Goal: Task Accomplishment & Management: Manage account settings

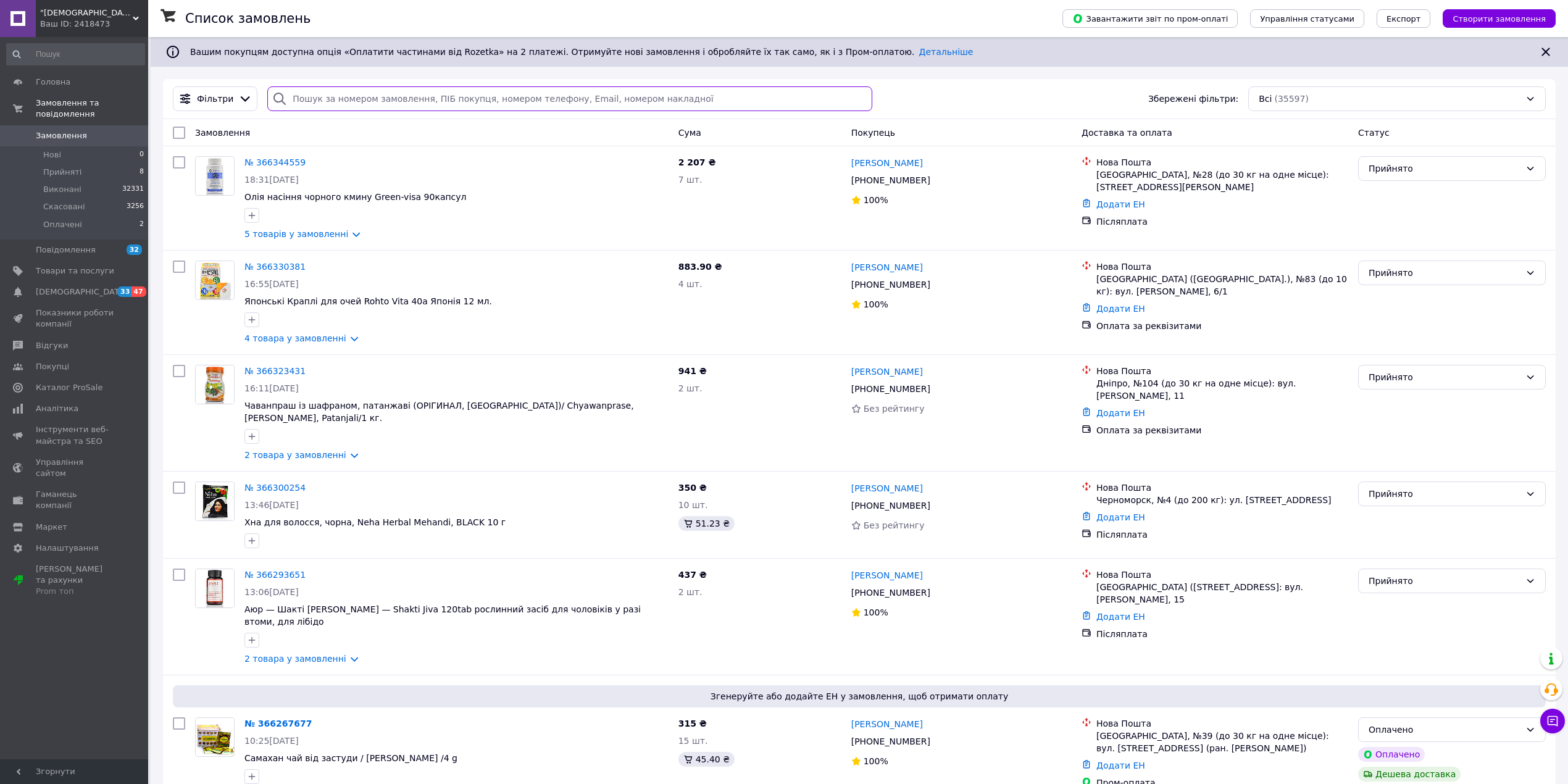
click at [472, 94] on input "search" at bounding box center [570, 99] width 605 height 25
paste input "weight Grow"
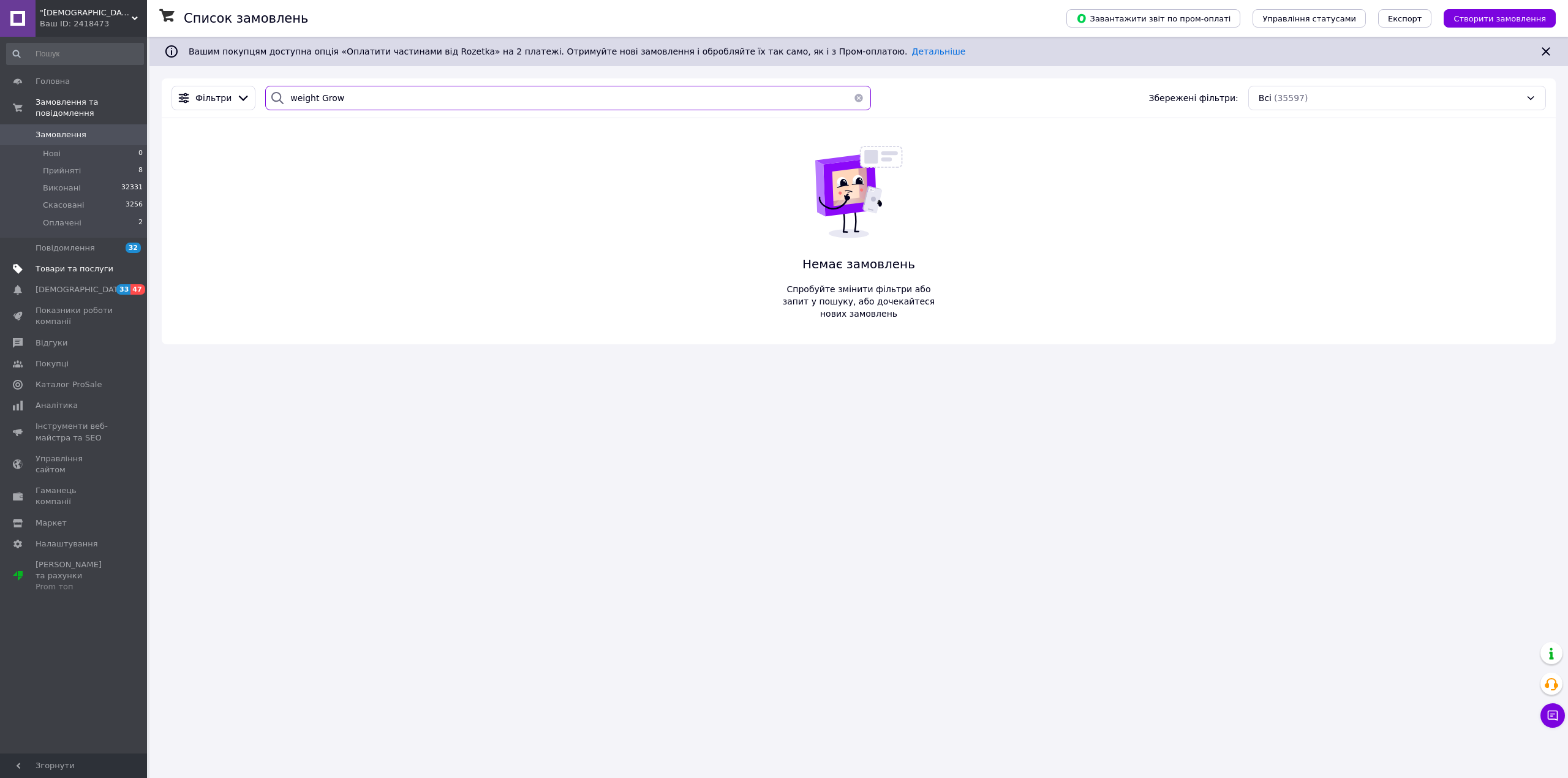
type input "weight Grow"
click at [59, 264] on span "Товари та послуги" at bounding box center [75, 269] width 78 height 11
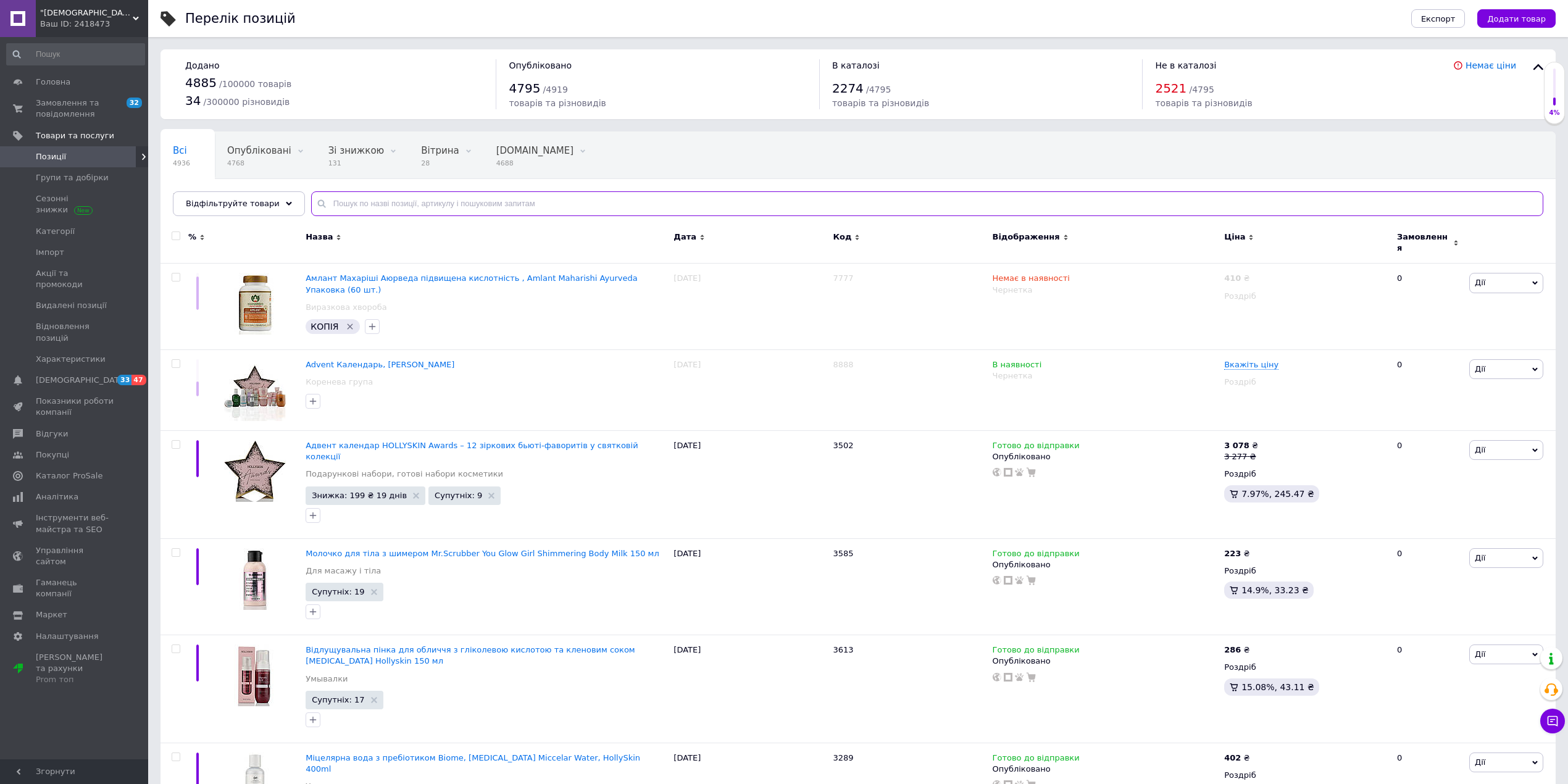
click at [435, 204] on input "text" at bounding box center [927, 204] width 1232 height 25
paste input "weight Grow"
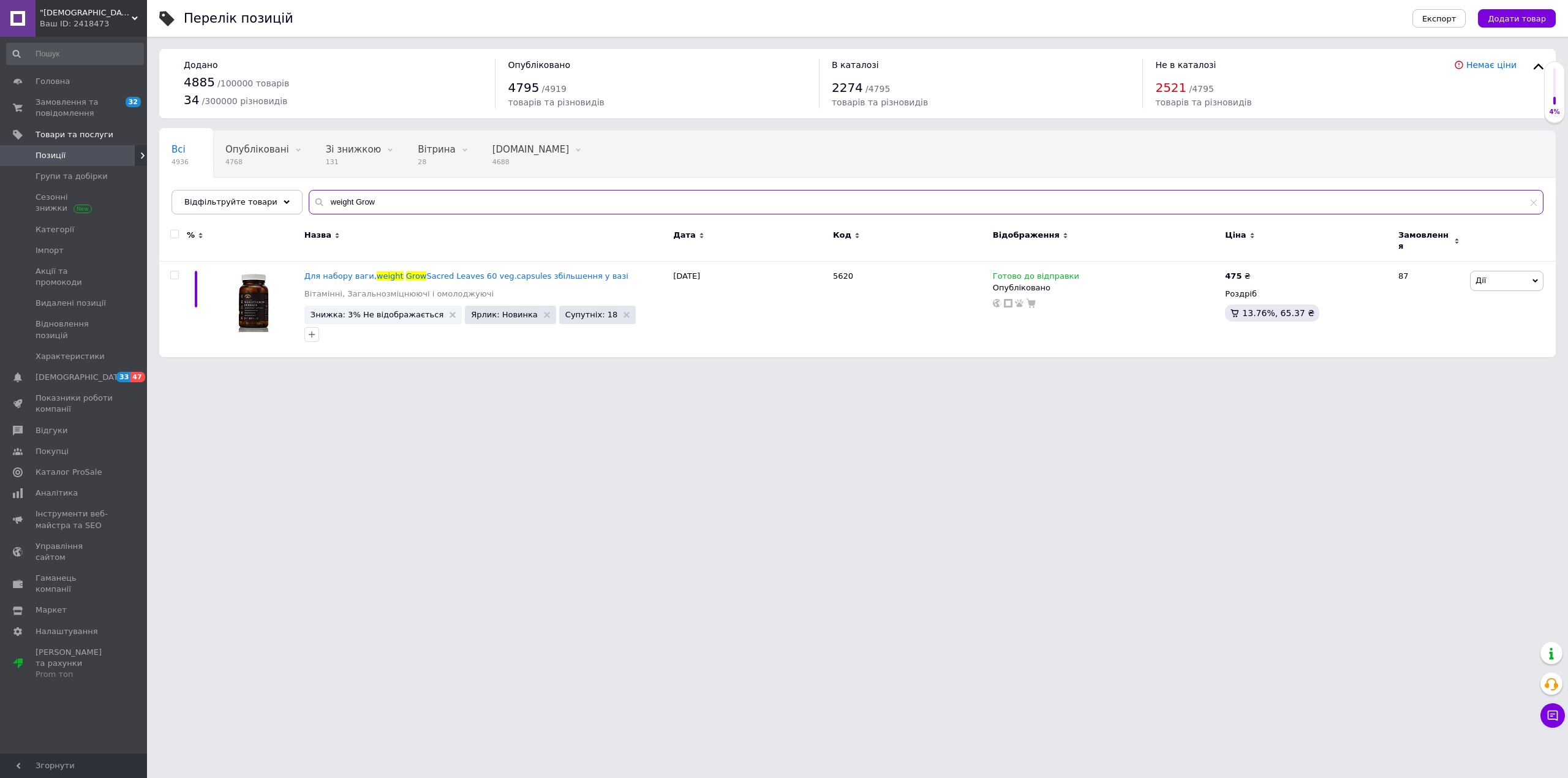
type input "weight Grow"
click at [62, 111] on span "Замовлення та повідомлення" at bounding box center [75, 108] width 78 height 22
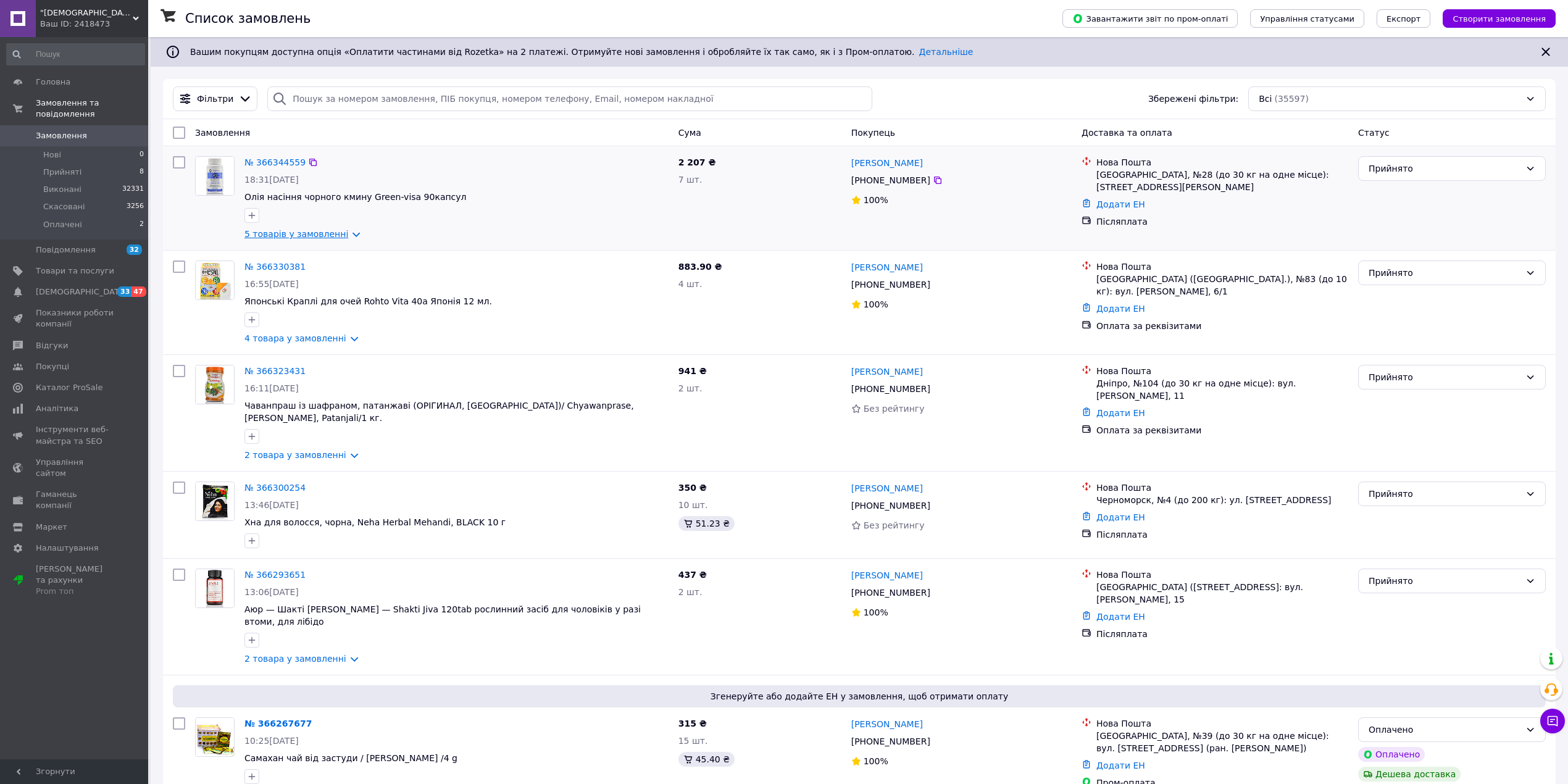
click at [317, 229] on link "5 товарів у замовленні" at bounding box center [296, 234] width 104 height 10
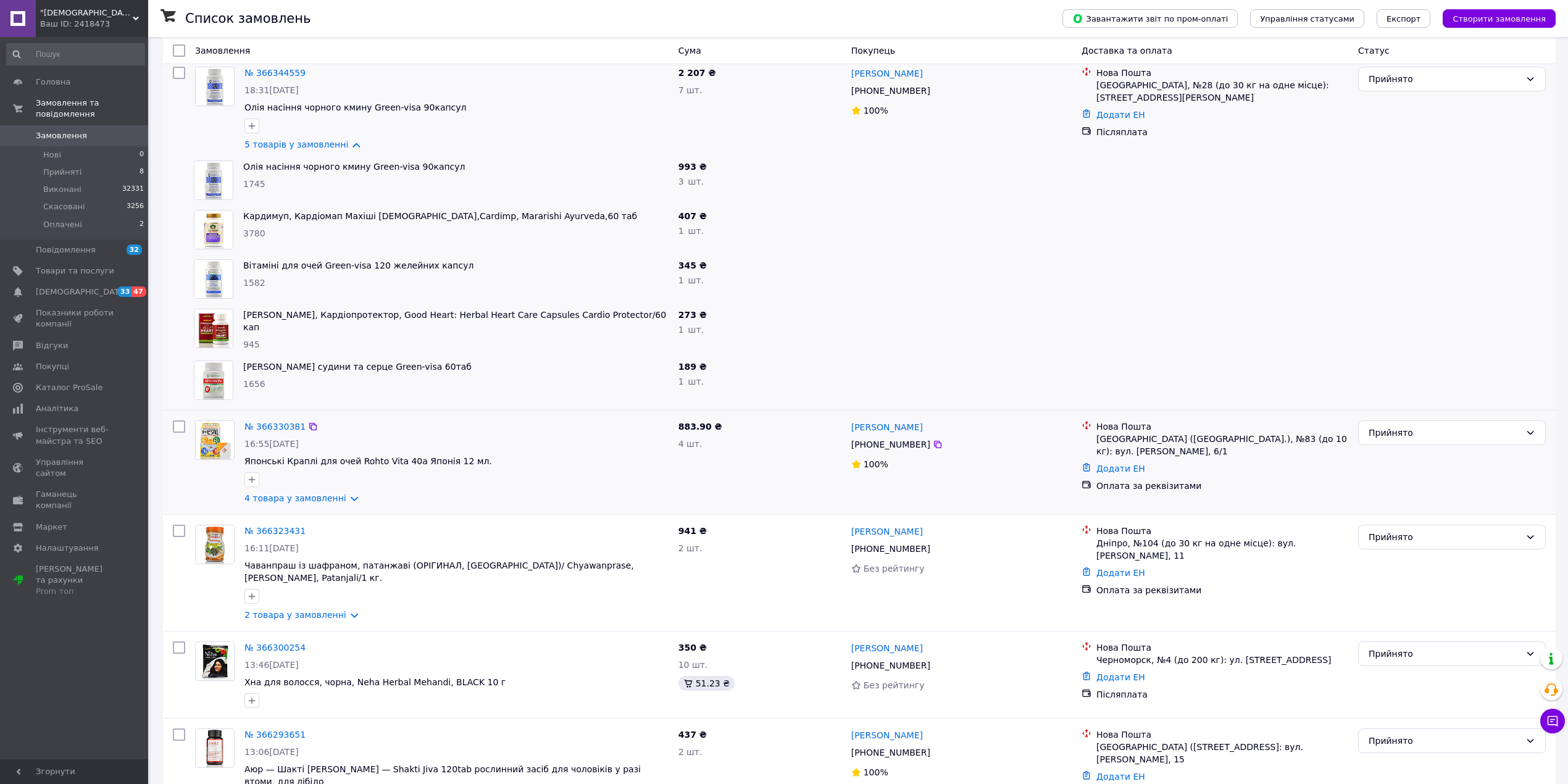
scroll to position [164, 0]
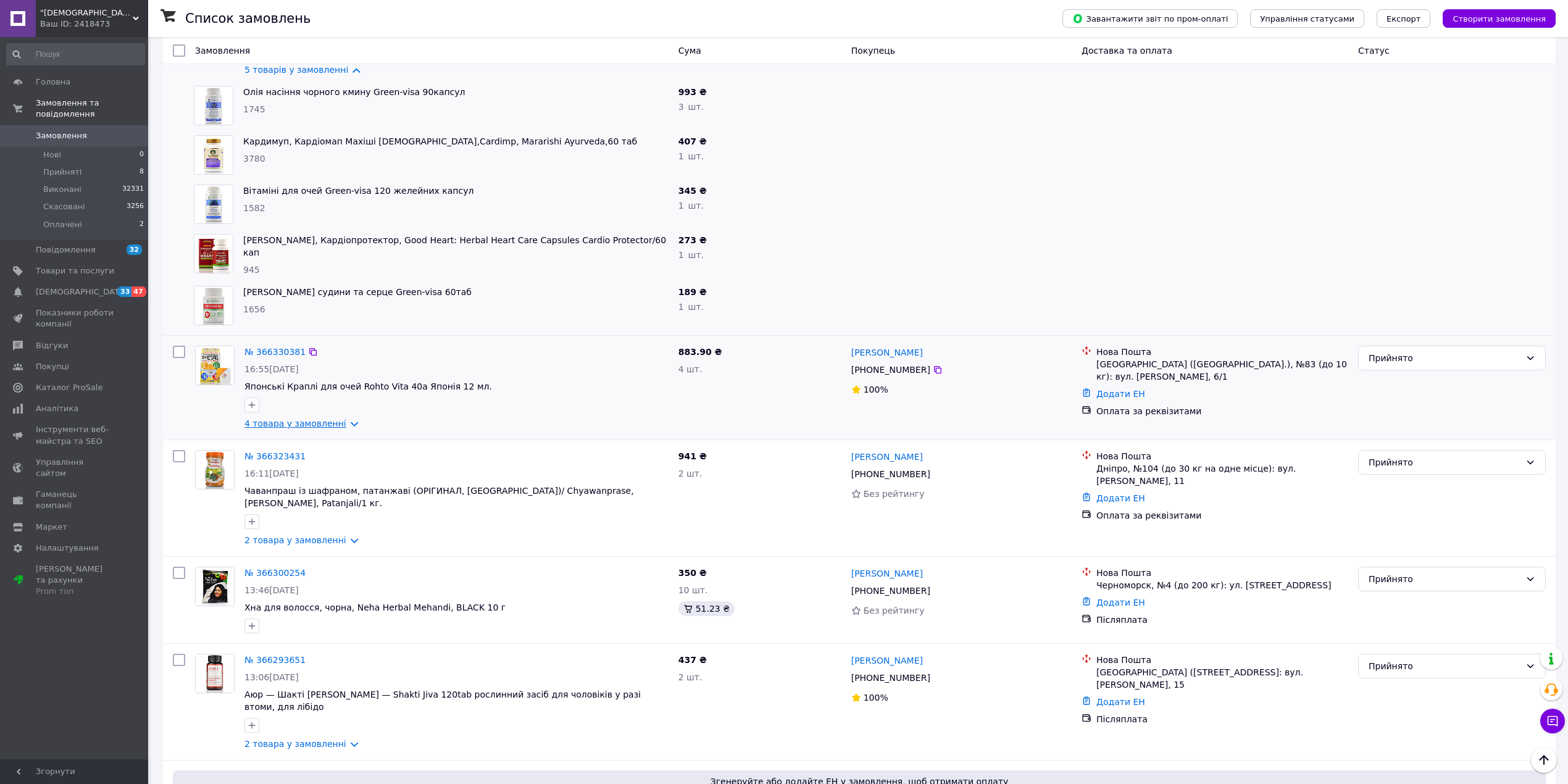
click at [299, 422] on link "4 товара у замовленні" at bounding box center [295, 423] width 102 height 10
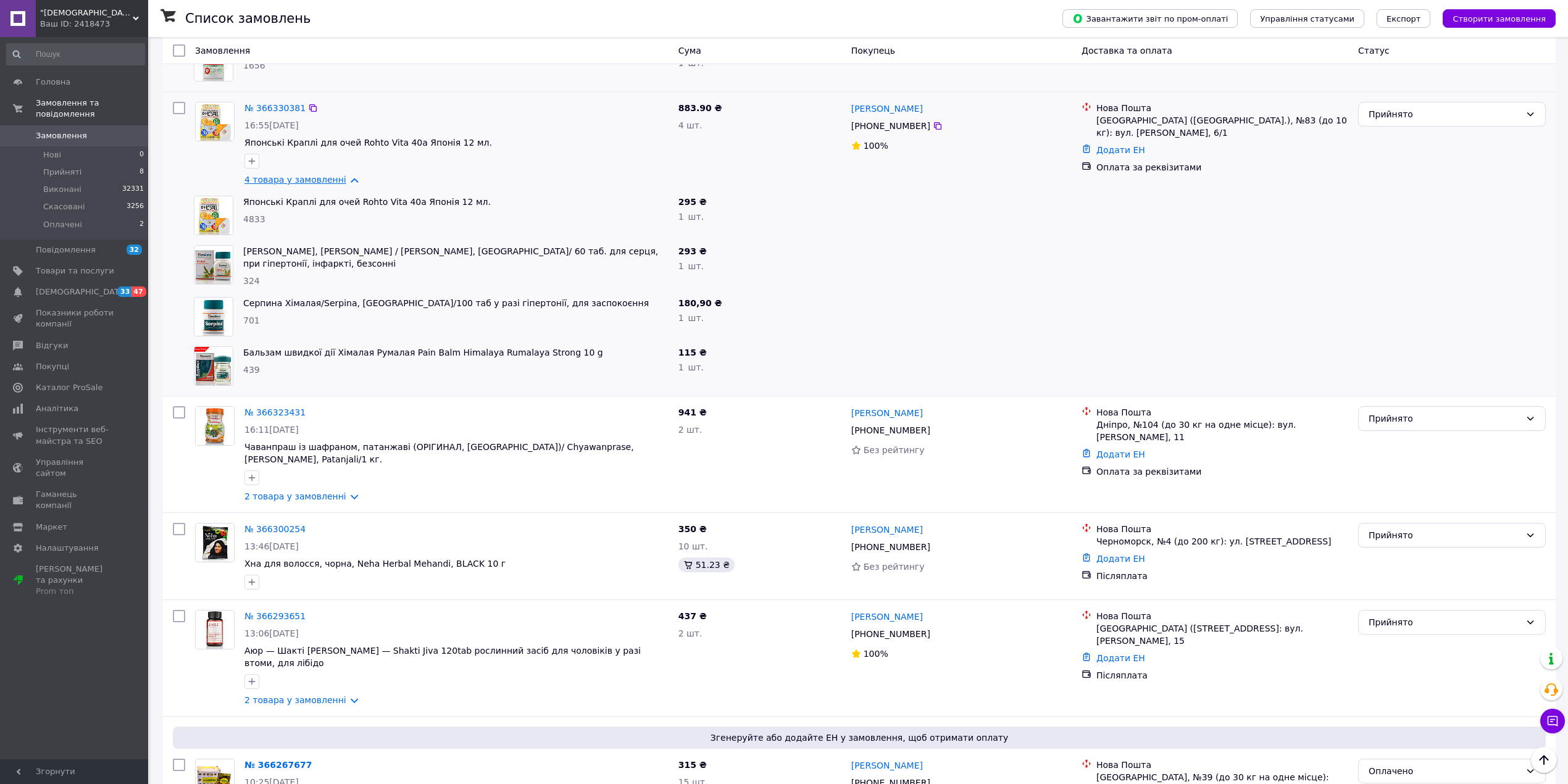
scroll to position [411, 0]
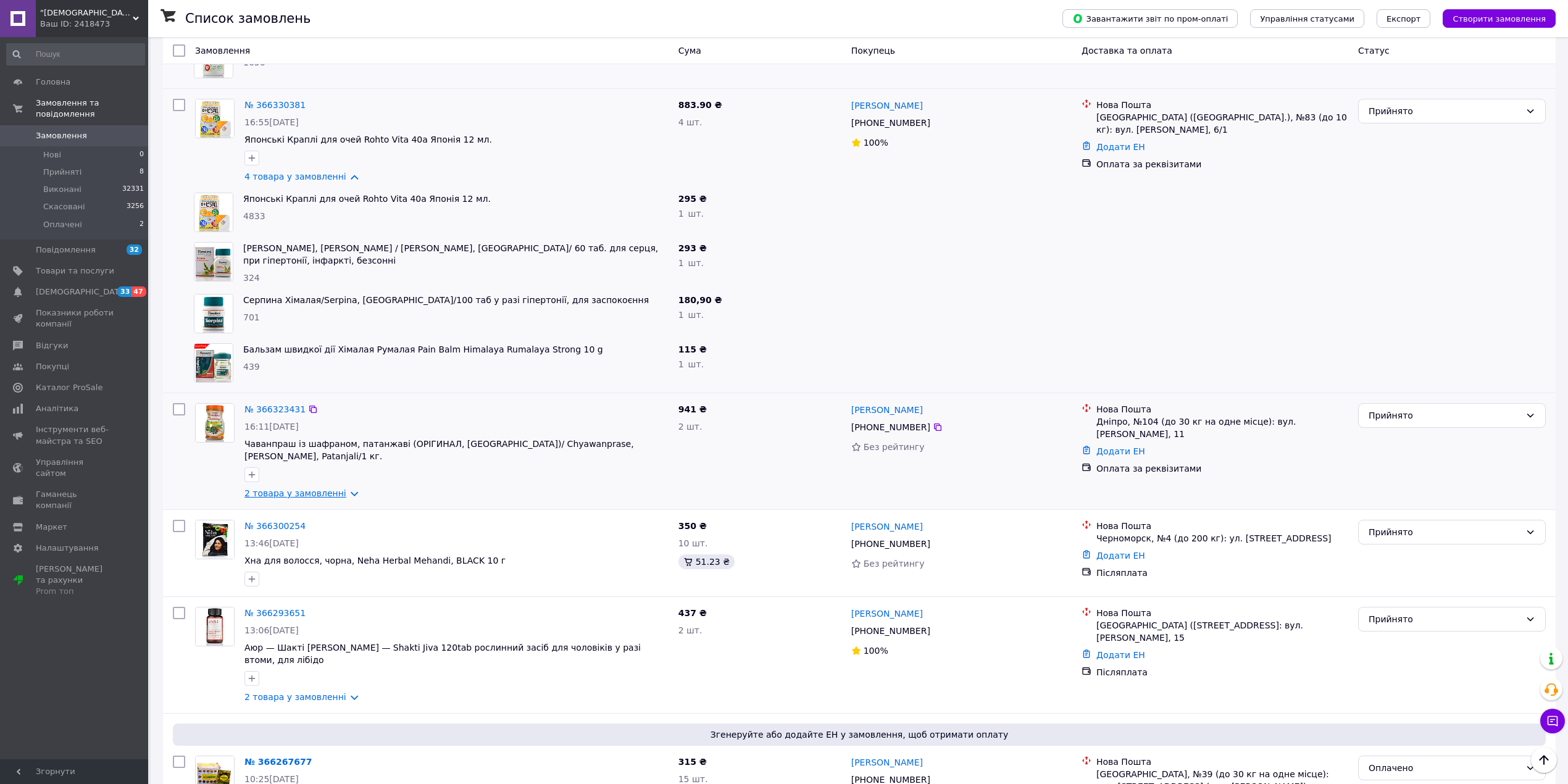
click at [277, 489] on link "2 товара у замовленні" at bounding box center [295, 493] width 102 height 10
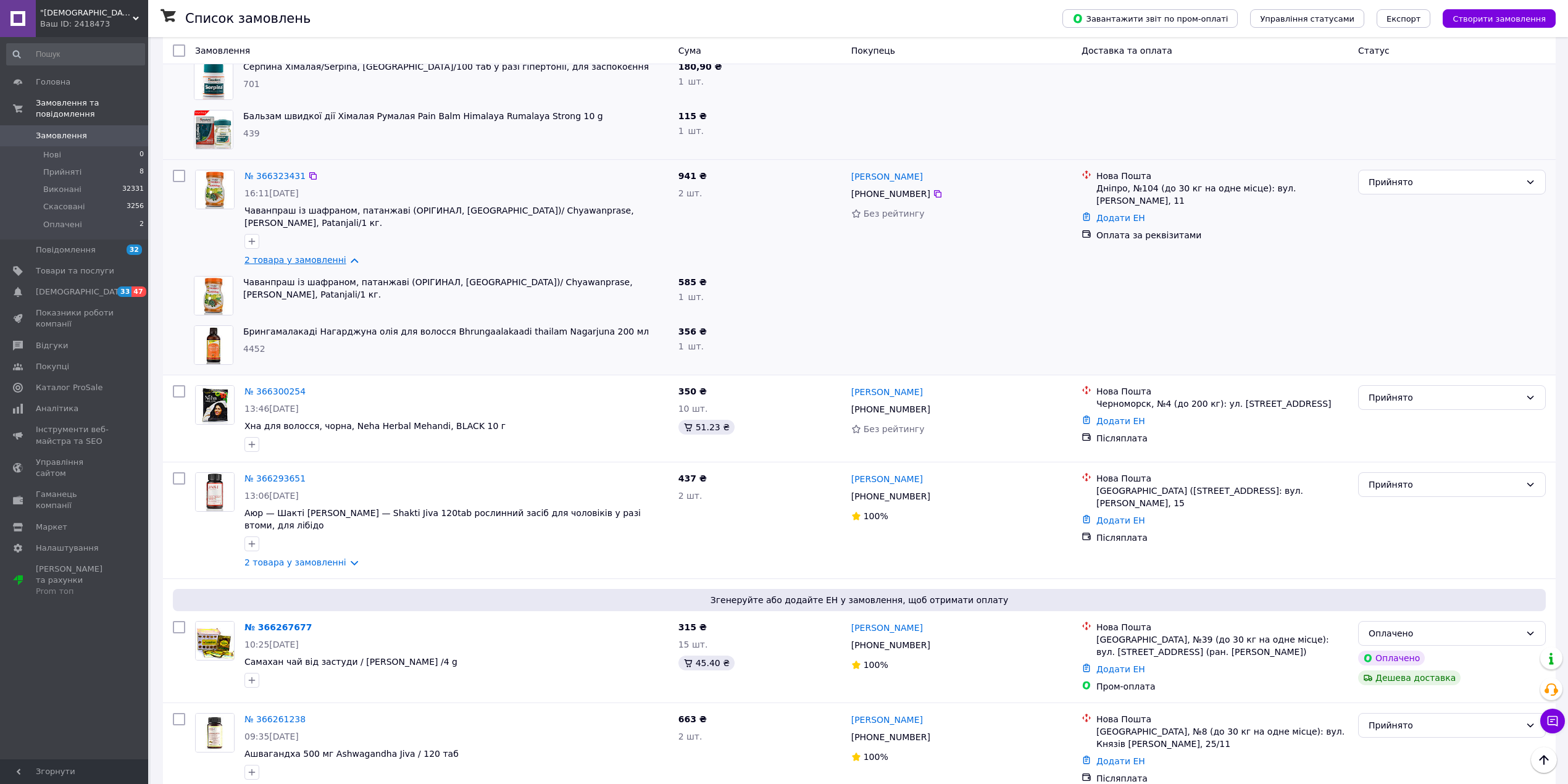
scroll to position [658, 0]
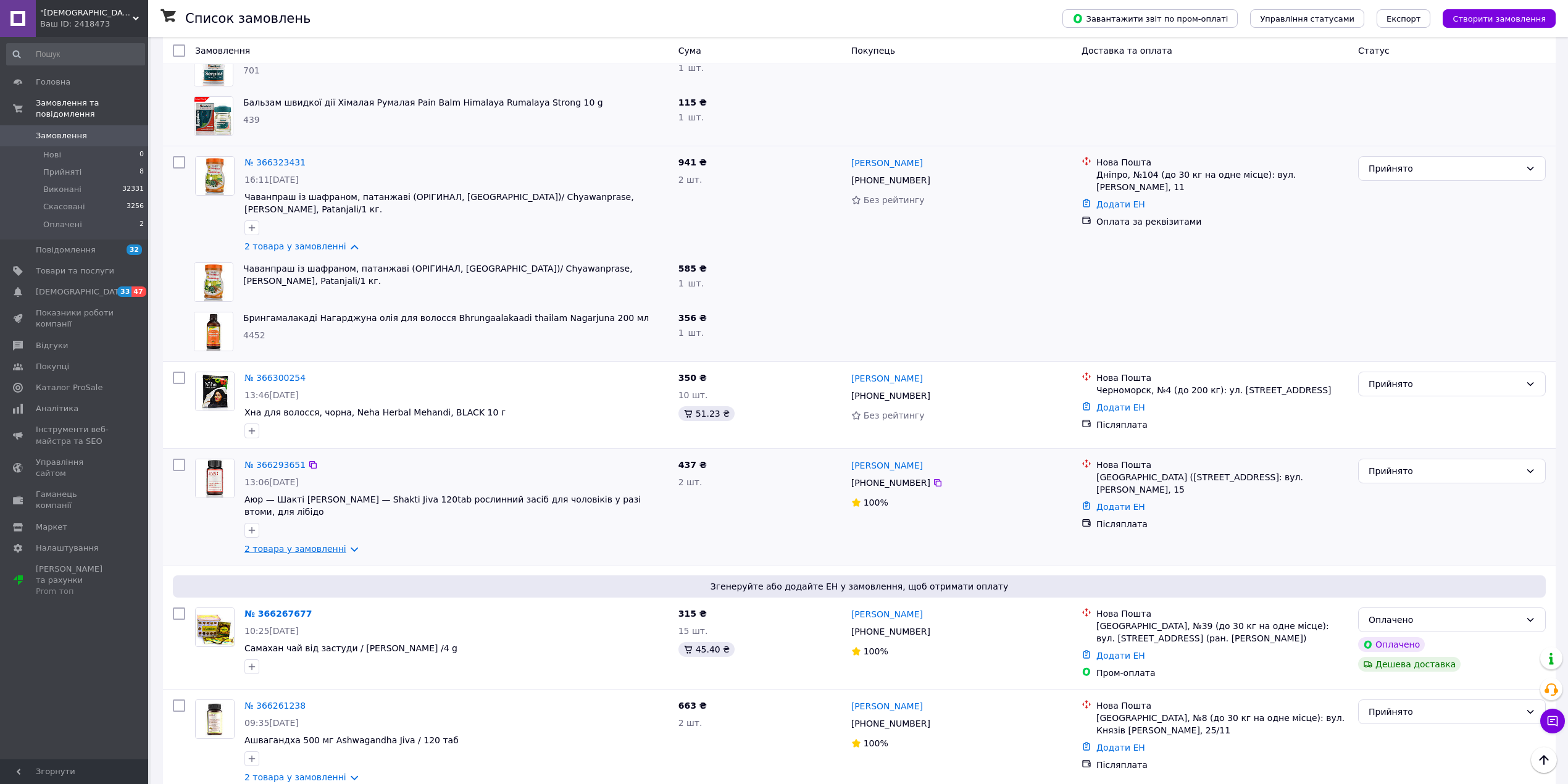
click at [279, 544] on link "2 товара у замовленні" at bounding box center [295, 549] width 102 height 10
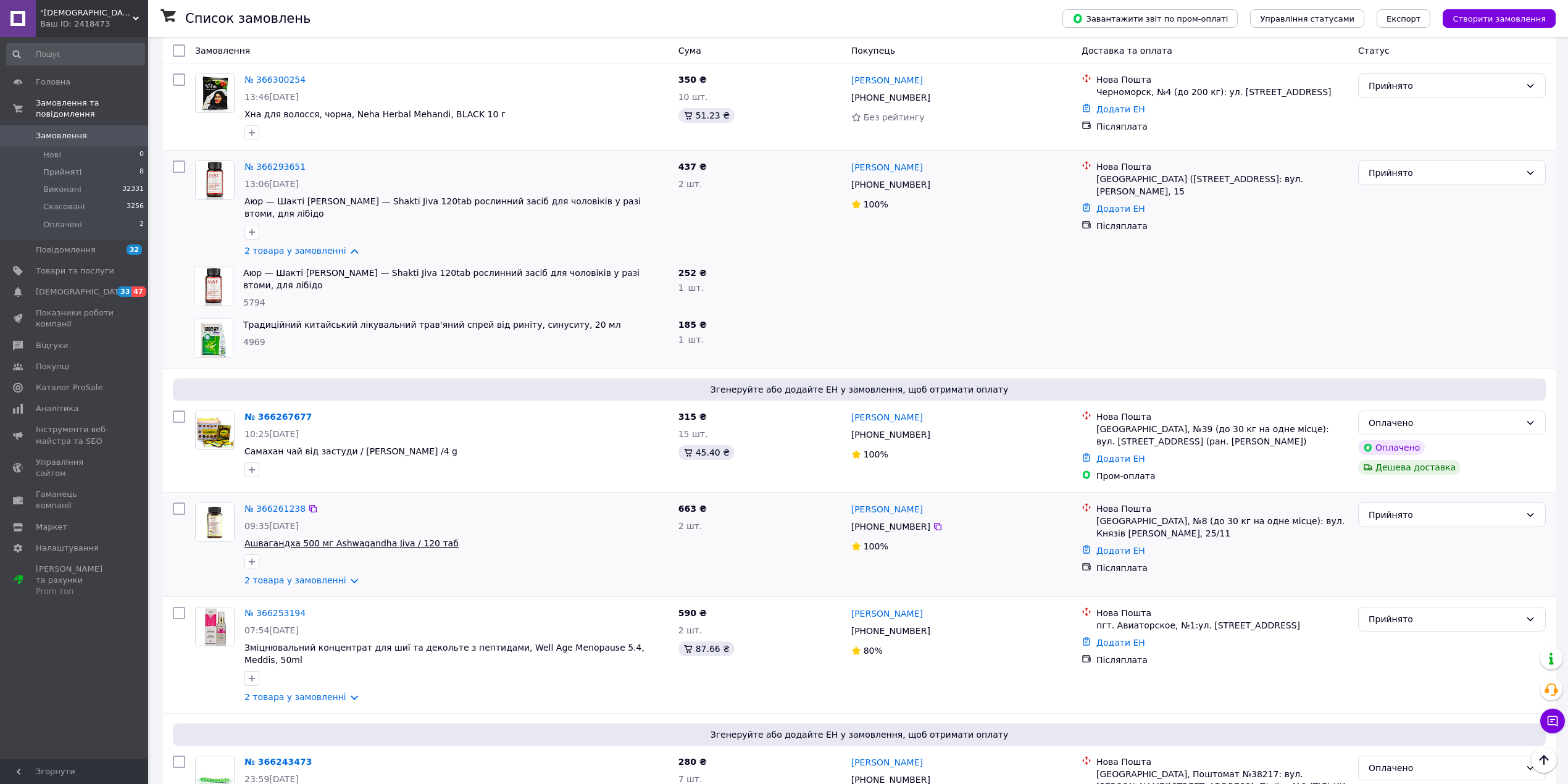
scroll to position [988, 0]
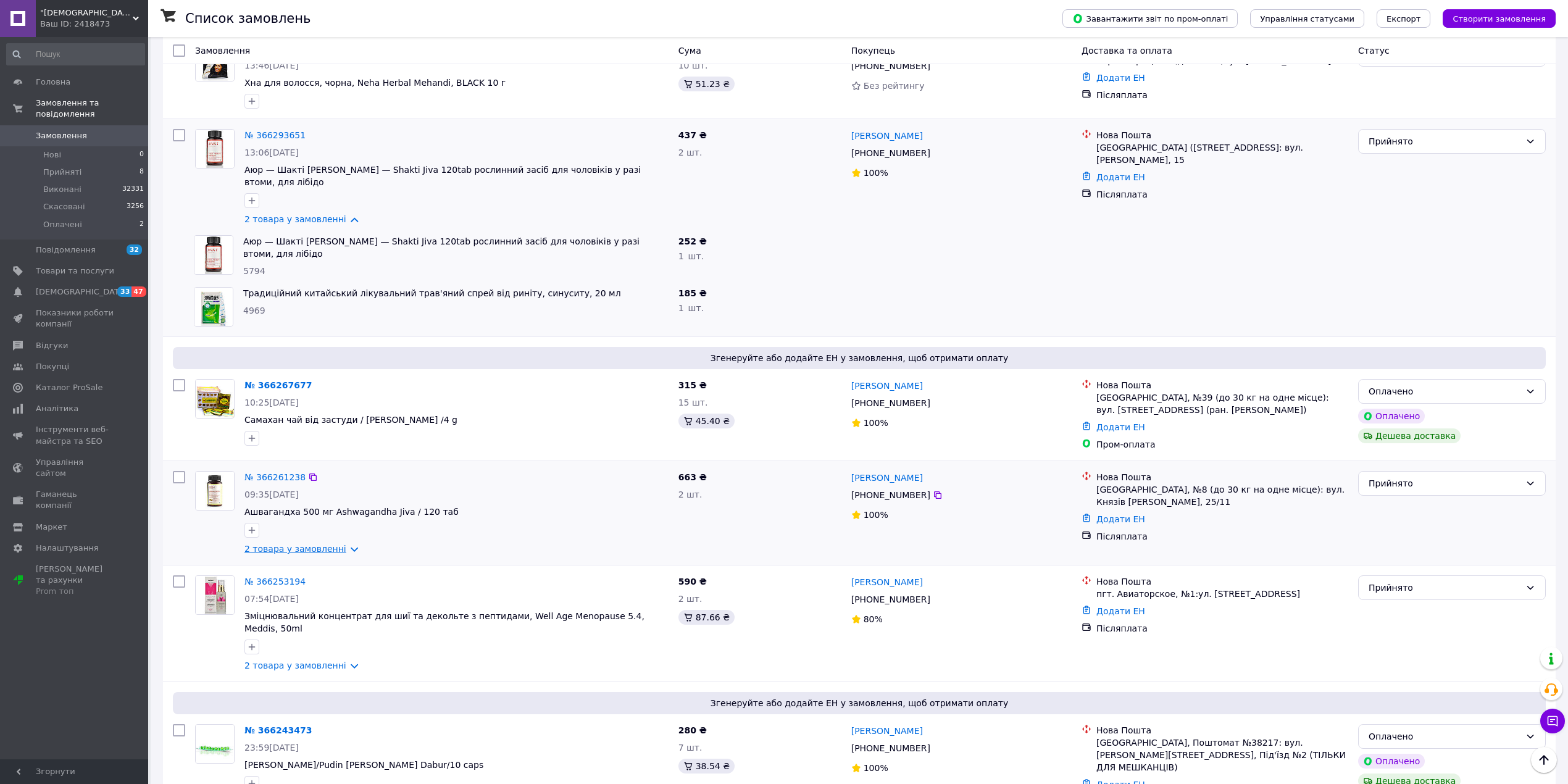
click at [296, 544] on link "2 товара у замовленні" at bounding box center [295, 549] width 102 height 10
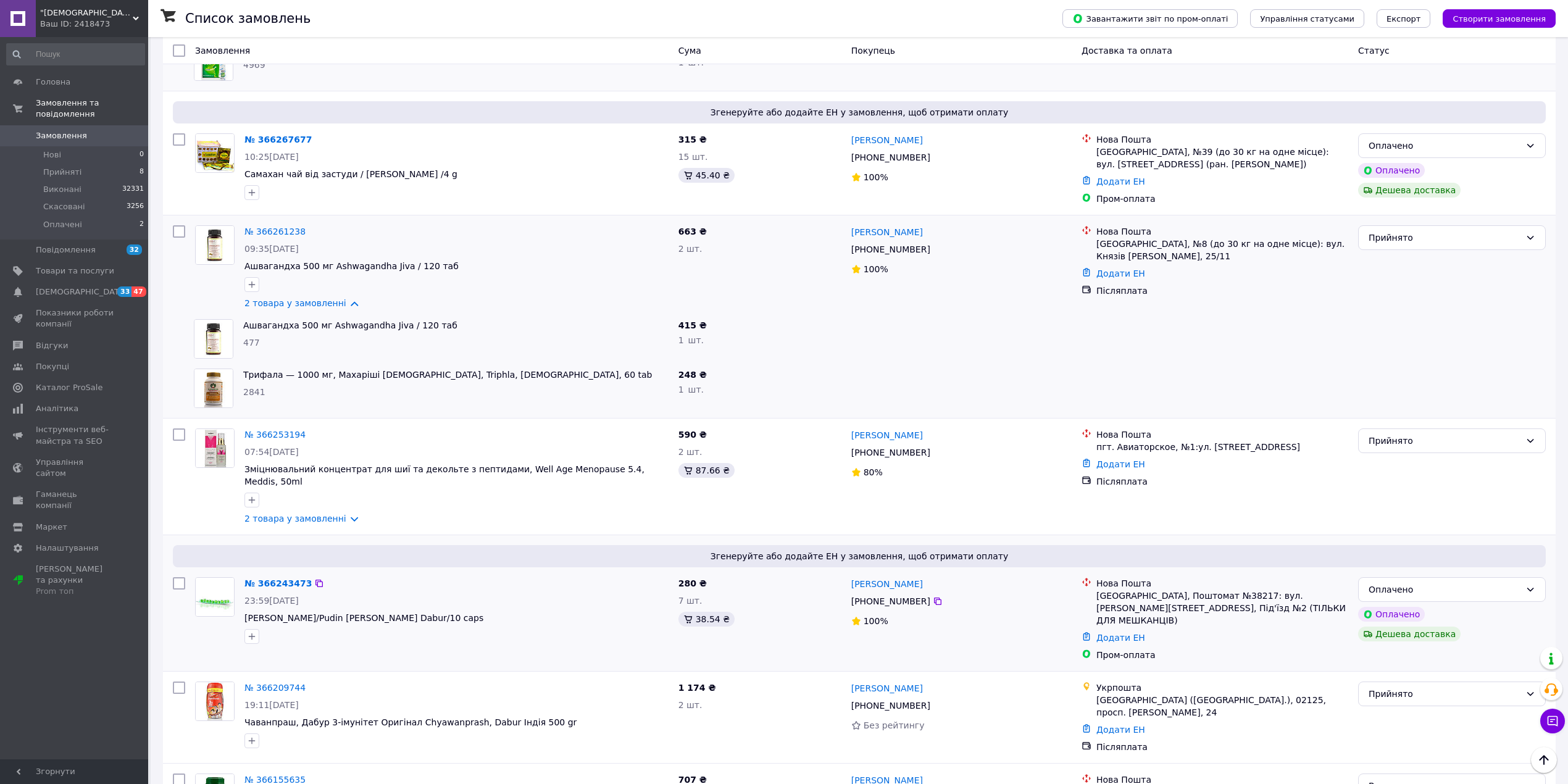
scroll to position [1235, 0]
click at [295, 512] on link "2 товара у замовленні" at bounding box center [295, 517] width 102 height 10
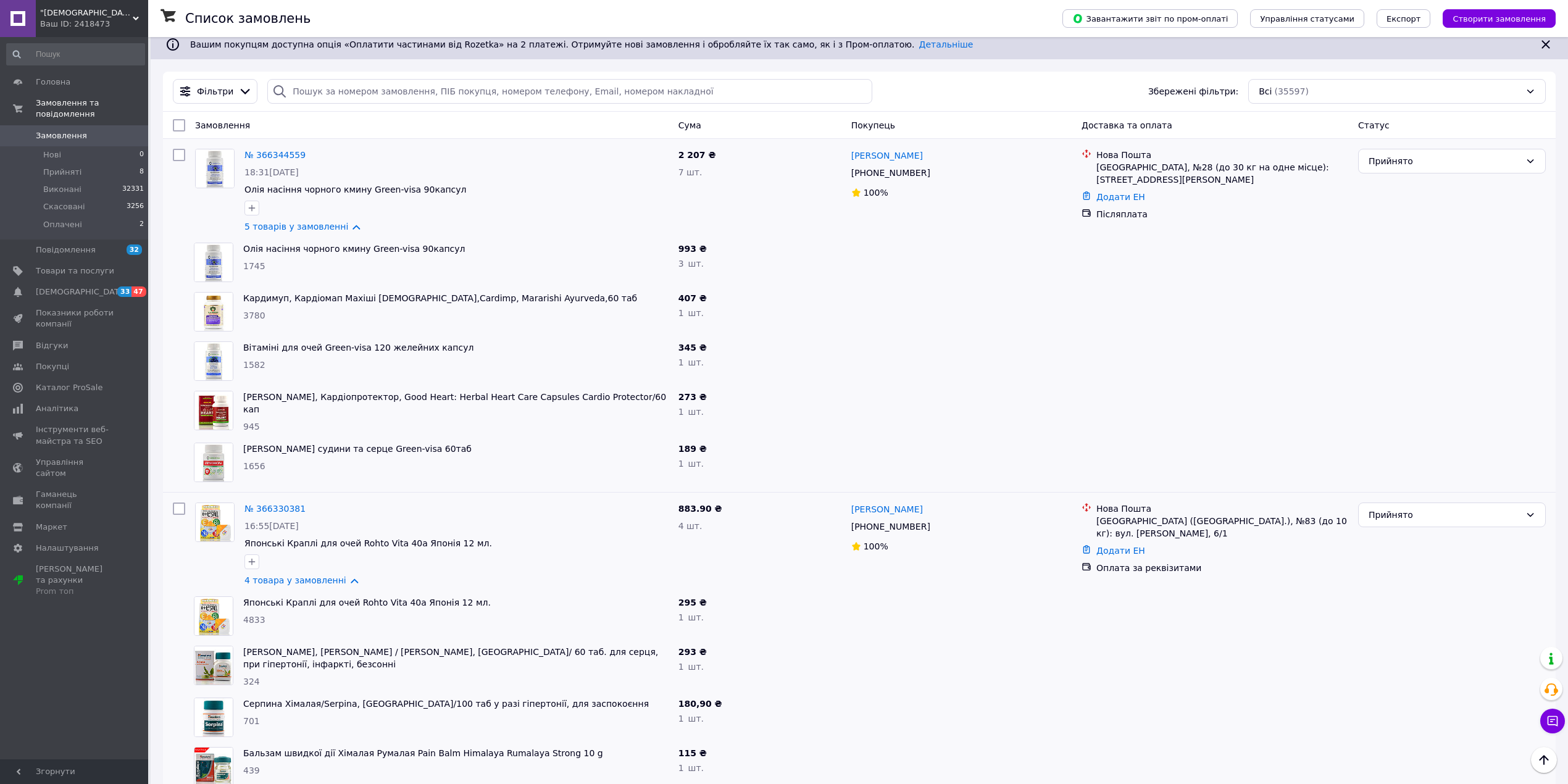
scroll to position [0, 0]
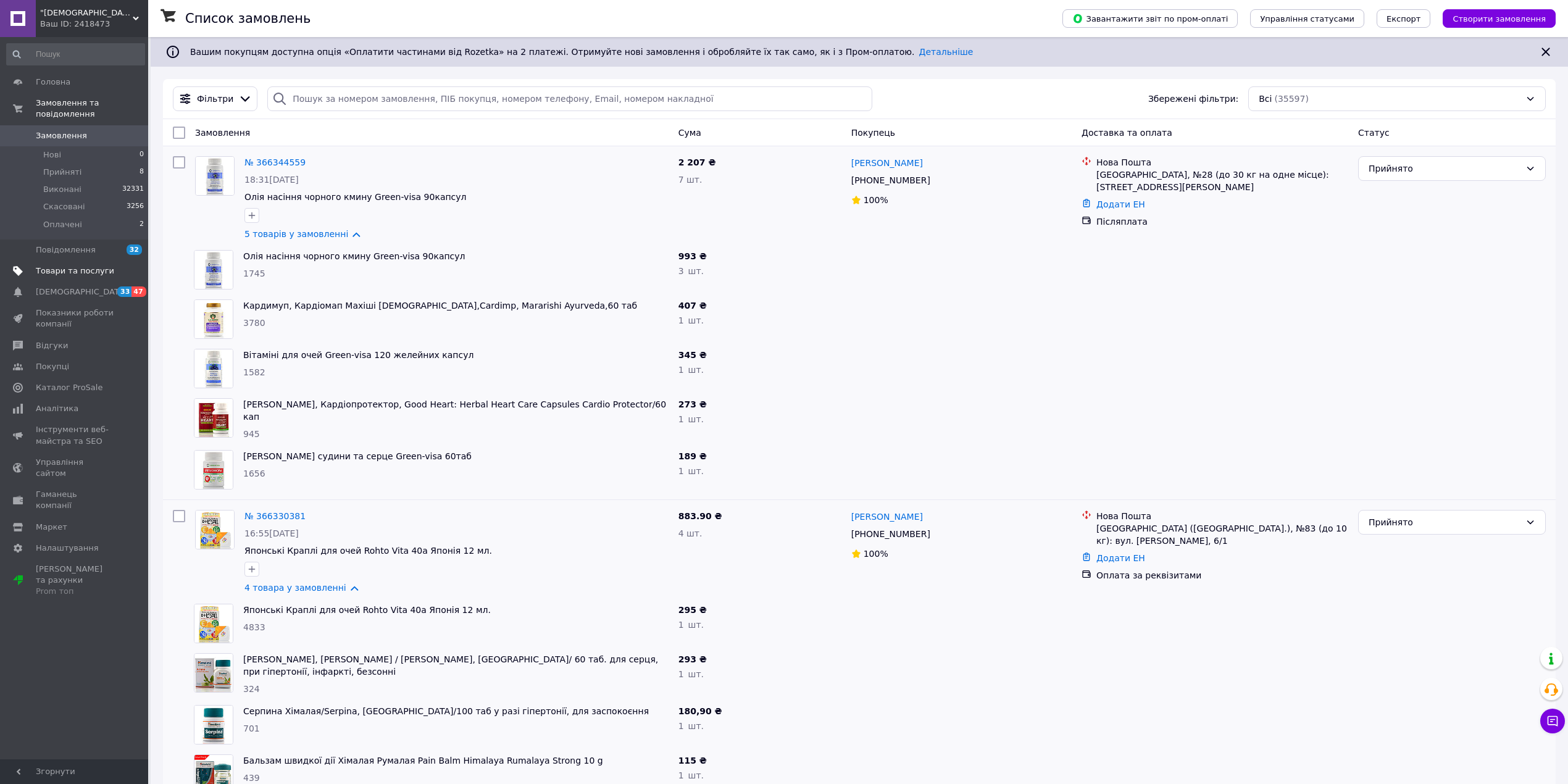
click at [58, 266] on span "Товари та послуги" at bounding box center [75, 271] width 78 height 11
